Goal: Task Accomplishment & Management: Use online tool/utility

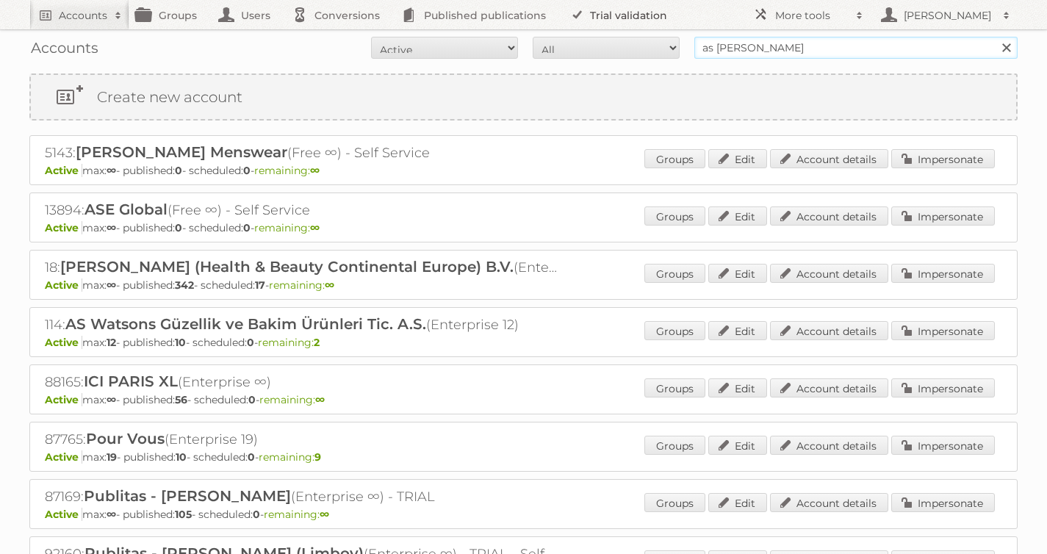
drag, startPoint x: 771, startPoint y: 43, endPoint x: 584, endPoint y: 10, distance: 189.5
click at [590, 11] on body "Accounts Search Advanced Search Create new account Groups Users Conversions Pub…" at bounding box center [523, 277] width 1047 height 554
type input "[PERSON_NAME]"
click at [995, 37] on input "Search" at bounding box center [1006, 48] width 22 height 22
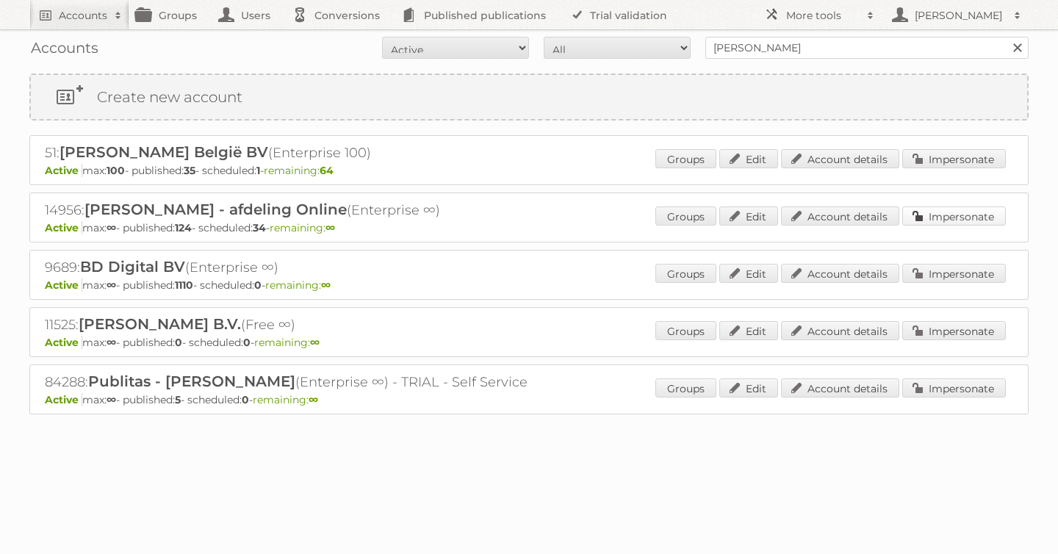
click at [967, 217] on link "Impersonate" at bounding box center [954, 215] width 104 height 19
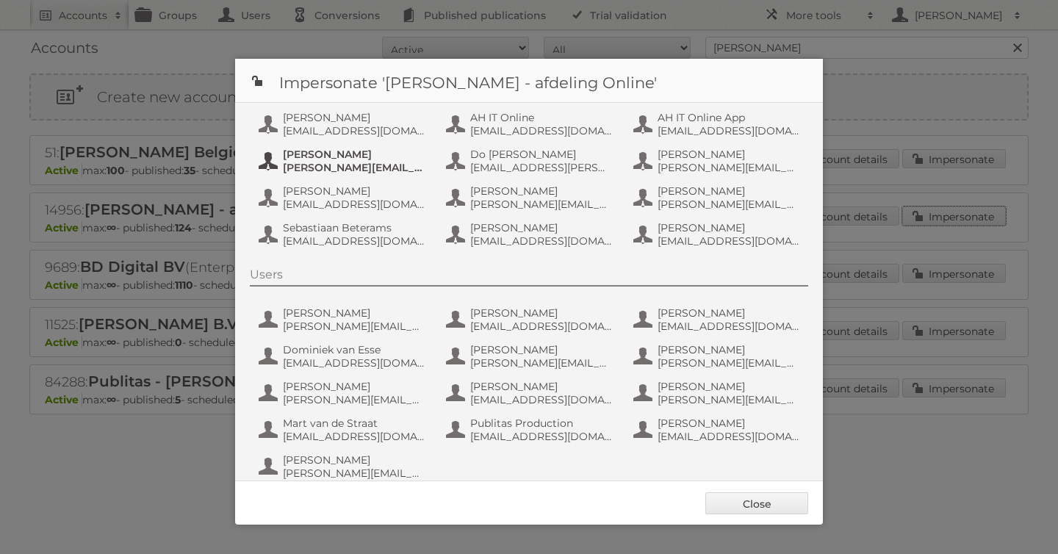
scroll to position [110, 0]
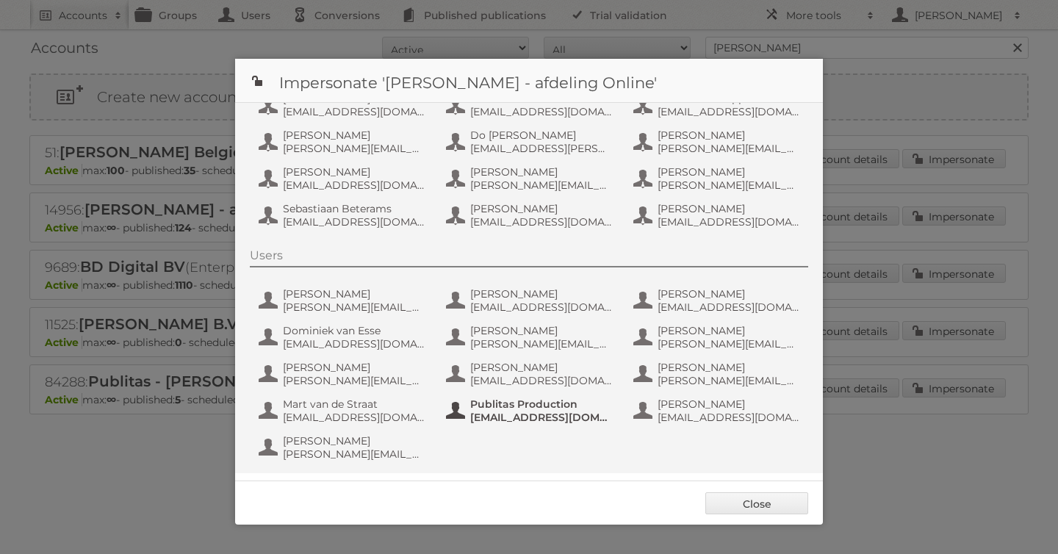
click at [511, 415] on span "[EMAIL_ADDRESS][DOMAIN_NAME]" at bounding box center [541, 417] width 143 height 13
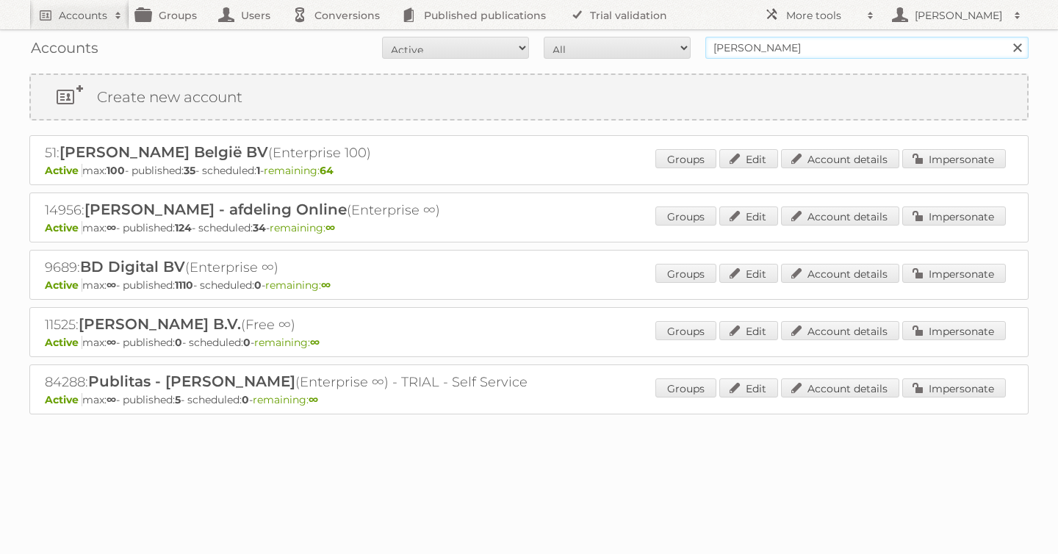
drag, startPoint x: 829, startPoint y: 44, endPoint x: 485, endPoint y: 40, distance: 343.9
click at [511, 40] on form "All Active Expired Pending All Paid Trials Self service [PERSON_NAME] Search" at bounding box center [528, 48] width 999 height 22
type input "as [PERSON_NAME]"
click at [1006, 37] on input "Search" at bounding box center [1017, 48] width 22 height 22
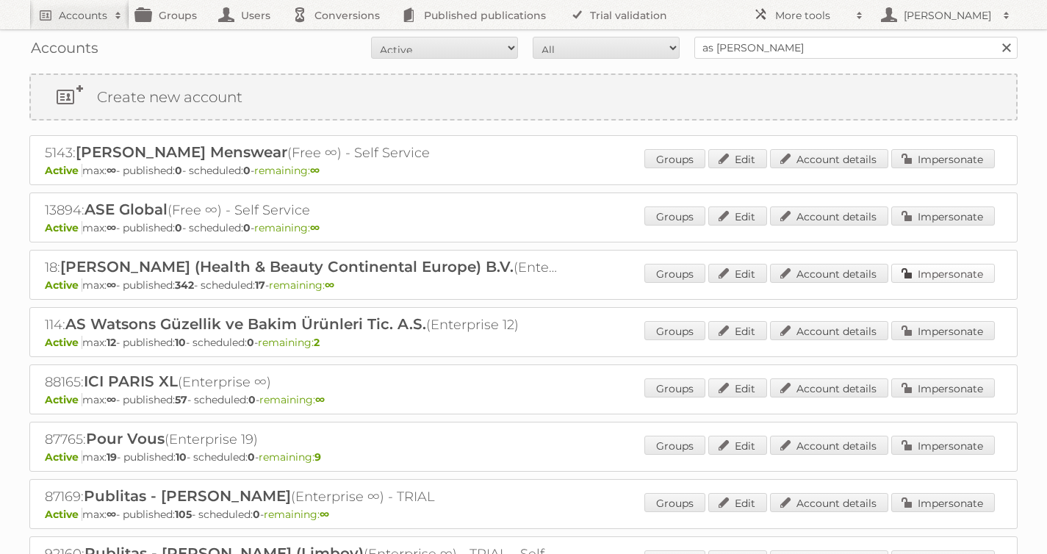
click at [916, 277] on link "Impersonate" at bounding box center [943, 273] width 104 height 19
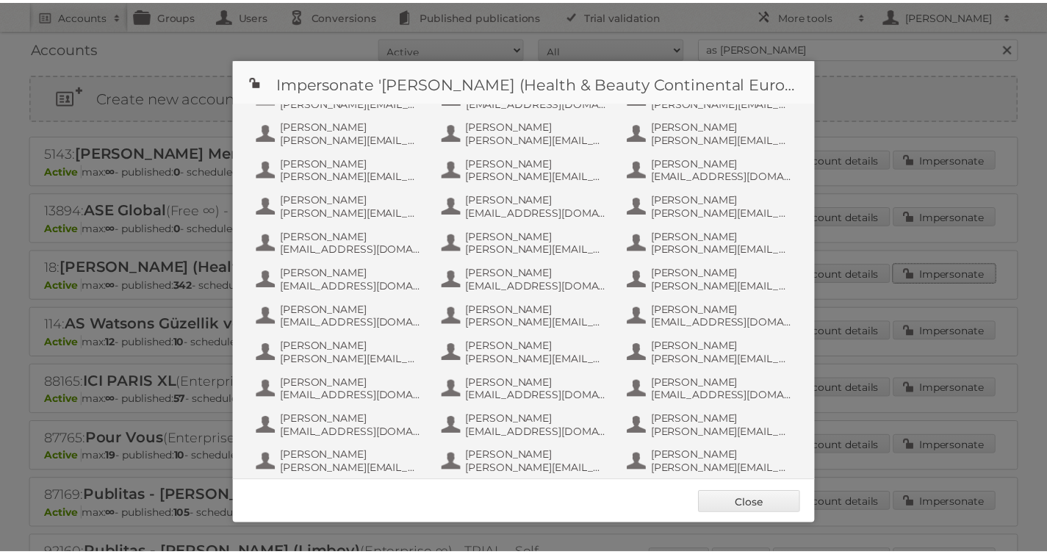
scroll to position [774, 0]
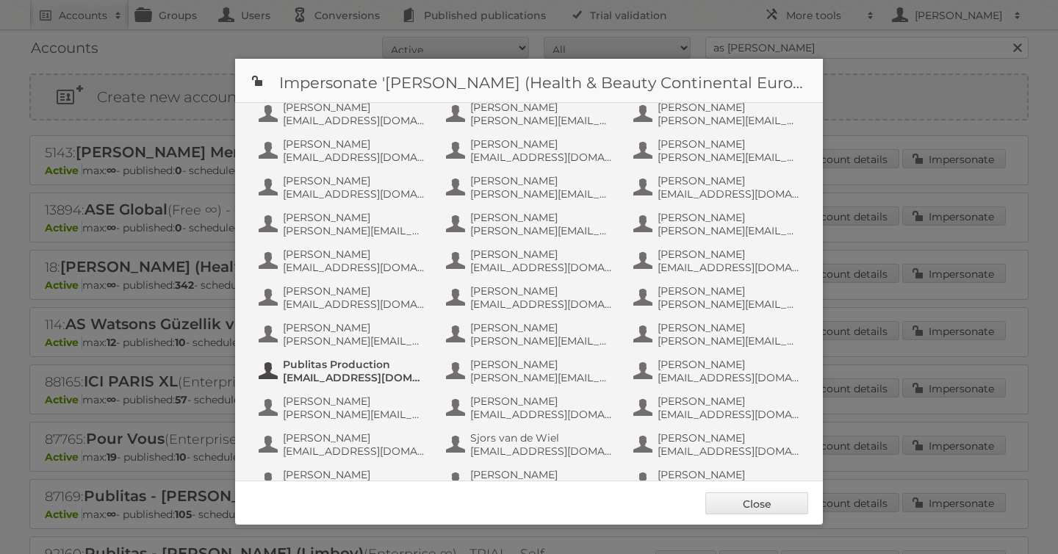
click at [360, 378] on span "[EMAIL_ADDRESS][DOMAIN_NAME]" at bounding box center [354, 377] width 143 height 13
